Goal: Check status

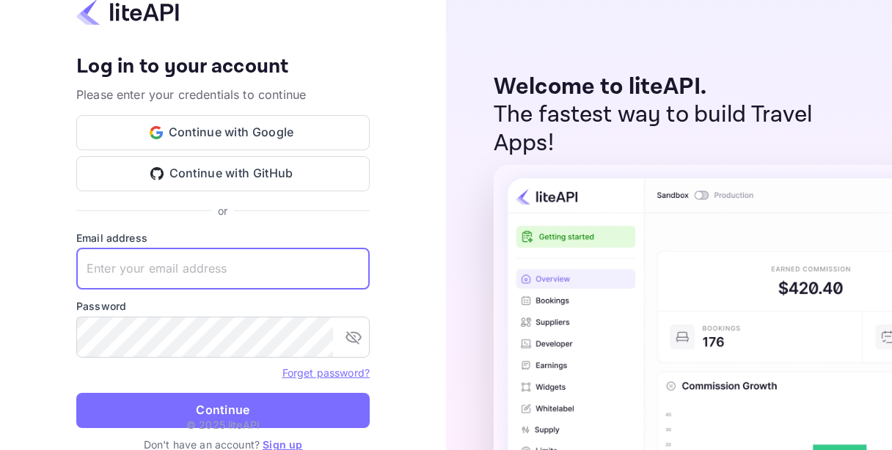
click at [202, 264] on input "text" at bounding box center [222, 269] width 293 height 41
paste input "[EMAIL_ADDRESS][DOMAIN_NAME]"
type input "[EMAIL_ADDRESS][DOMAIN_NAME]"
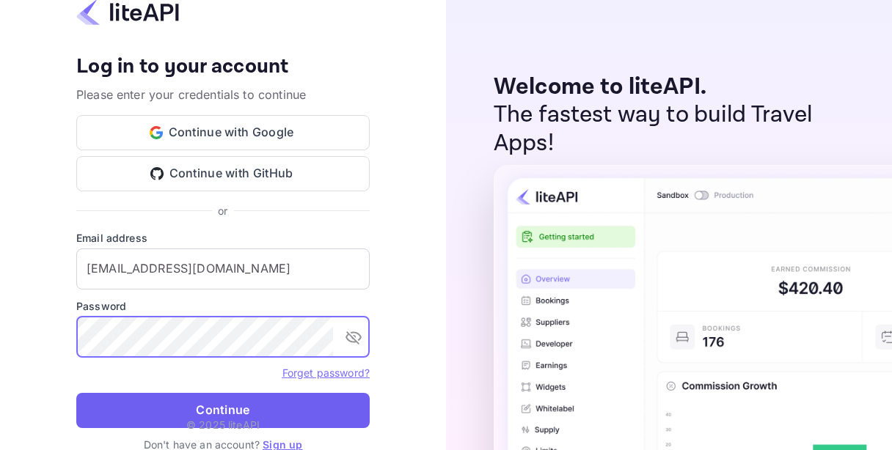
click at [220, 410] on button "Continue" at bounding box center [222, 410] width 293 height 35
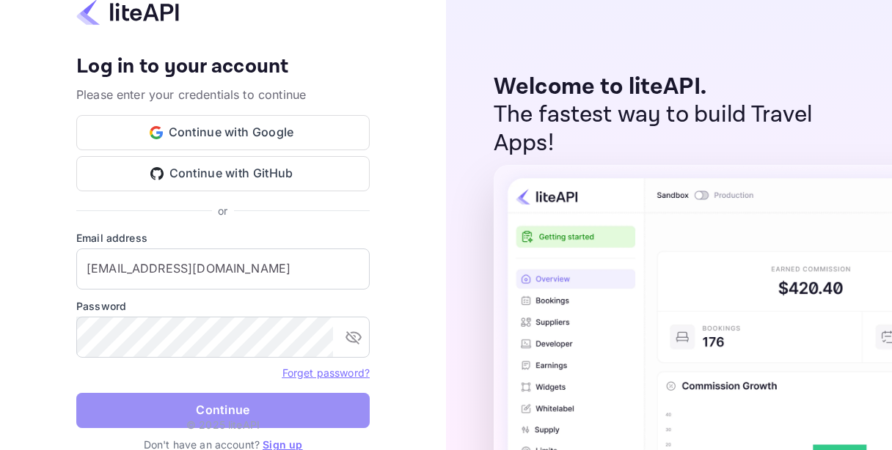
click at [206, 408] on button "Continue" at bounding box center [222, 410] width 293 height 35
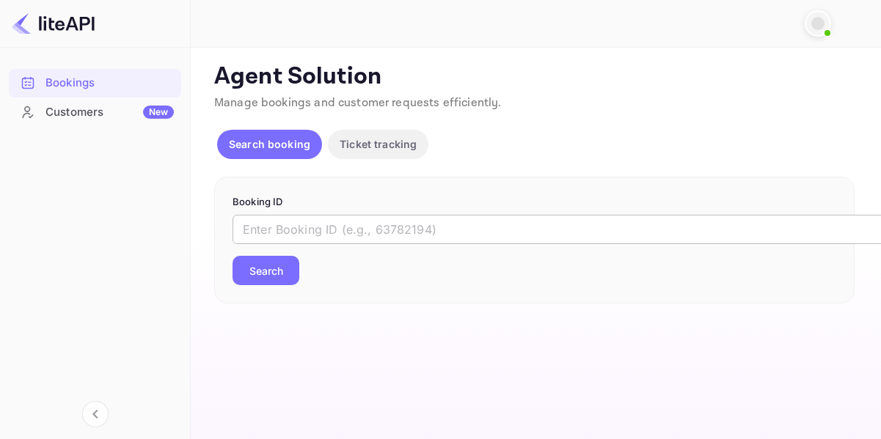
click at [348, 227] on input "text" at bounding box center [598, 229] width 733 height 29
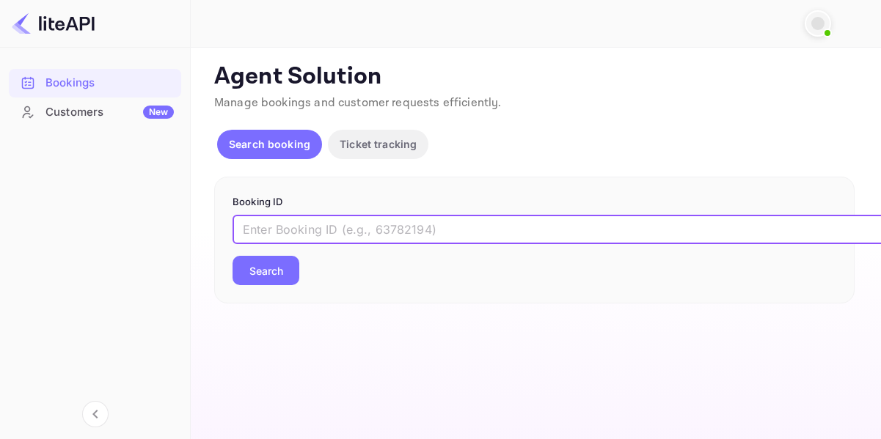
paste input "YA-0434-6405-2292"
drag, startPoint x: 381, startPoint y: 227, endPoint x: 73, endPoint y: 230, distance: 308.0
click at [73, 230] on div "Bookings Customers New Now you can check your travel website directly from the …" at bounding box center [440, 219] width 881 height 439
paste input "8654257"
type input "8654257"
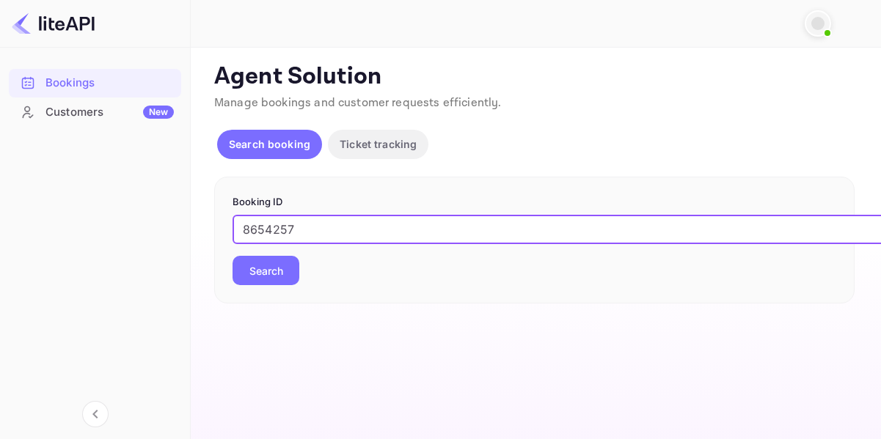
click at [299, 280] on div "8654257 ​ Search" at bounding box center [534, 250] width 604 height 70
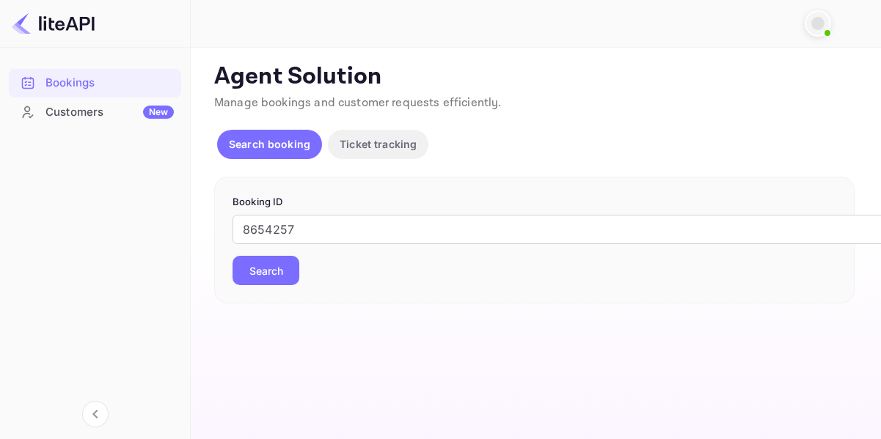
click at [290, 279] on button "Search" at bounding box center [265, 270] width 67 height 29
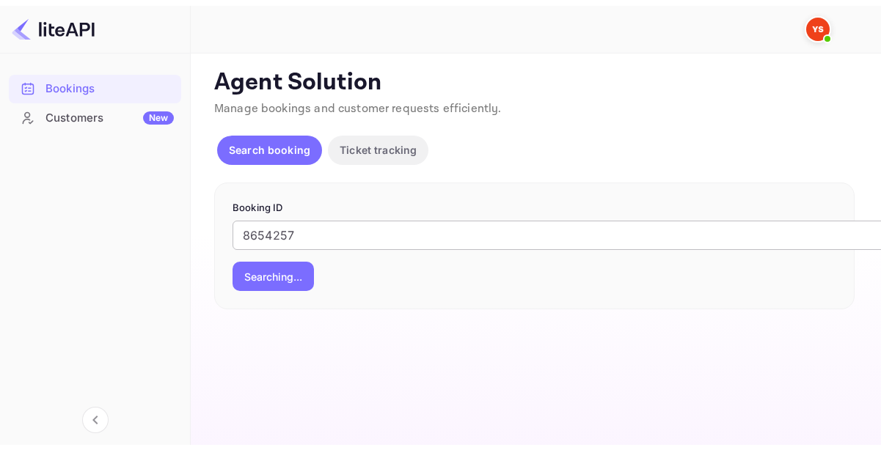
scroll to position [11, 0]
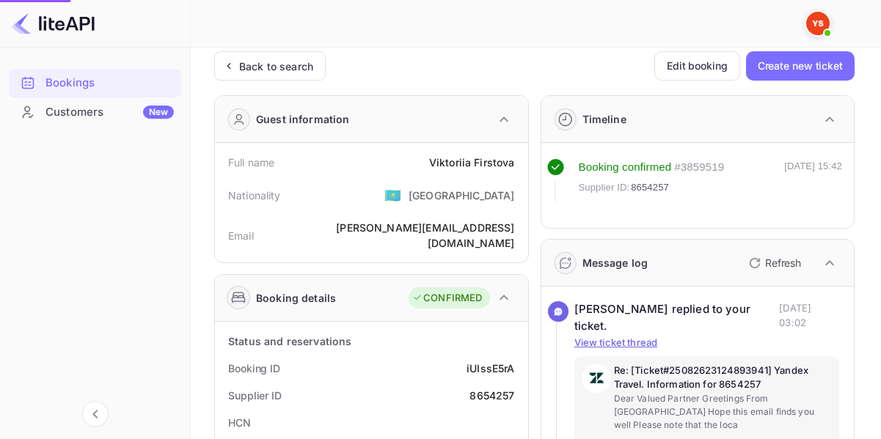
drag, startPoint x: 461, startPoint y: 199, endPoint x: 455, endPoint y: 209, distance: 12.2
click at [455, 209] on div "Nationality 🇰🇿 [DEMOGRAPHIC_DATA]" at bounding box center [371, 195] width 301 height 38
